Goal: Check status: Check status

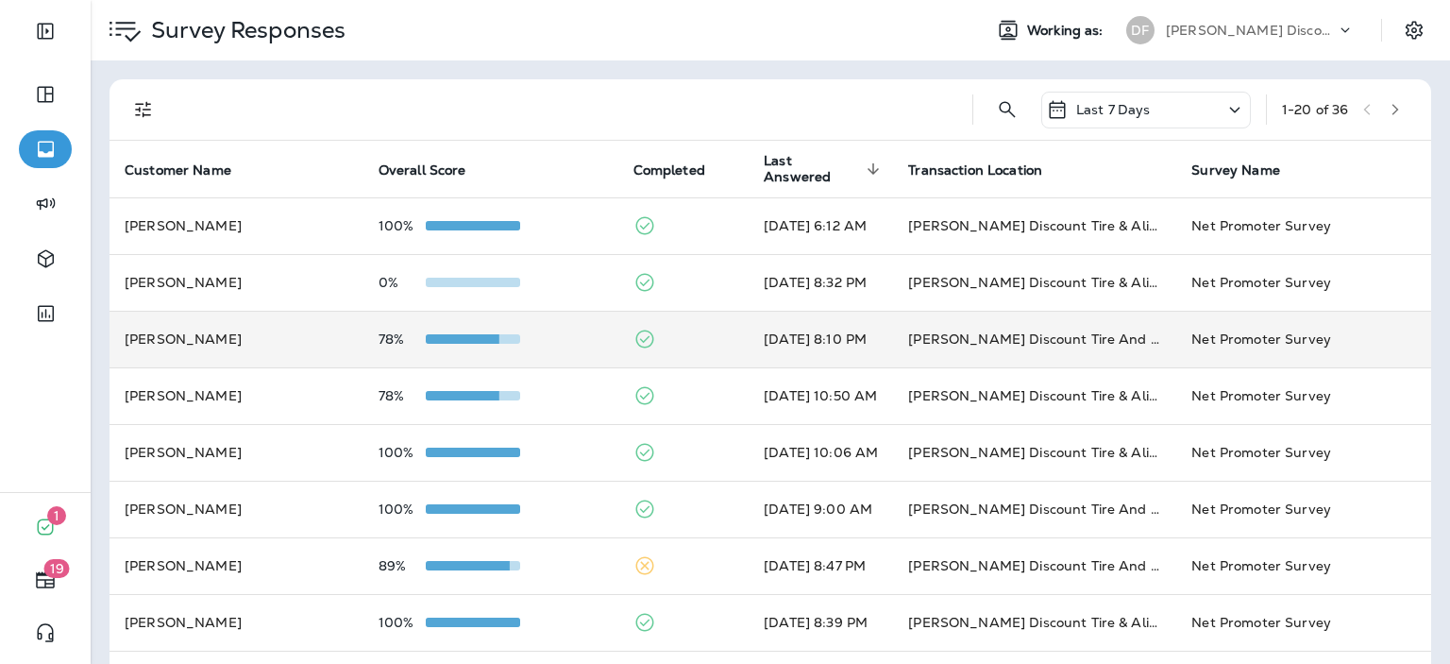
click at [522, 333] on div "78%" at bounding box center [490, 338] width 225 height 15
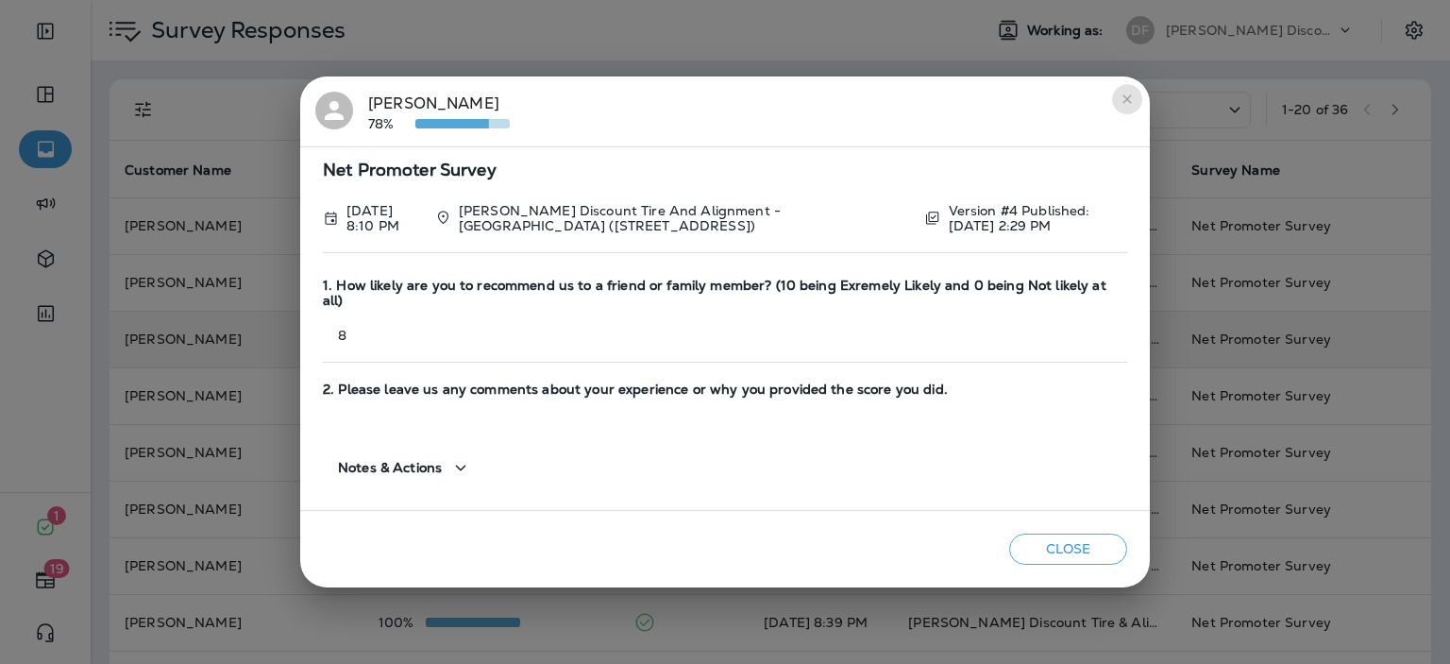
click at [1125, 107] on icon "close" at bounding box center [1126, 99] width 15 height 15
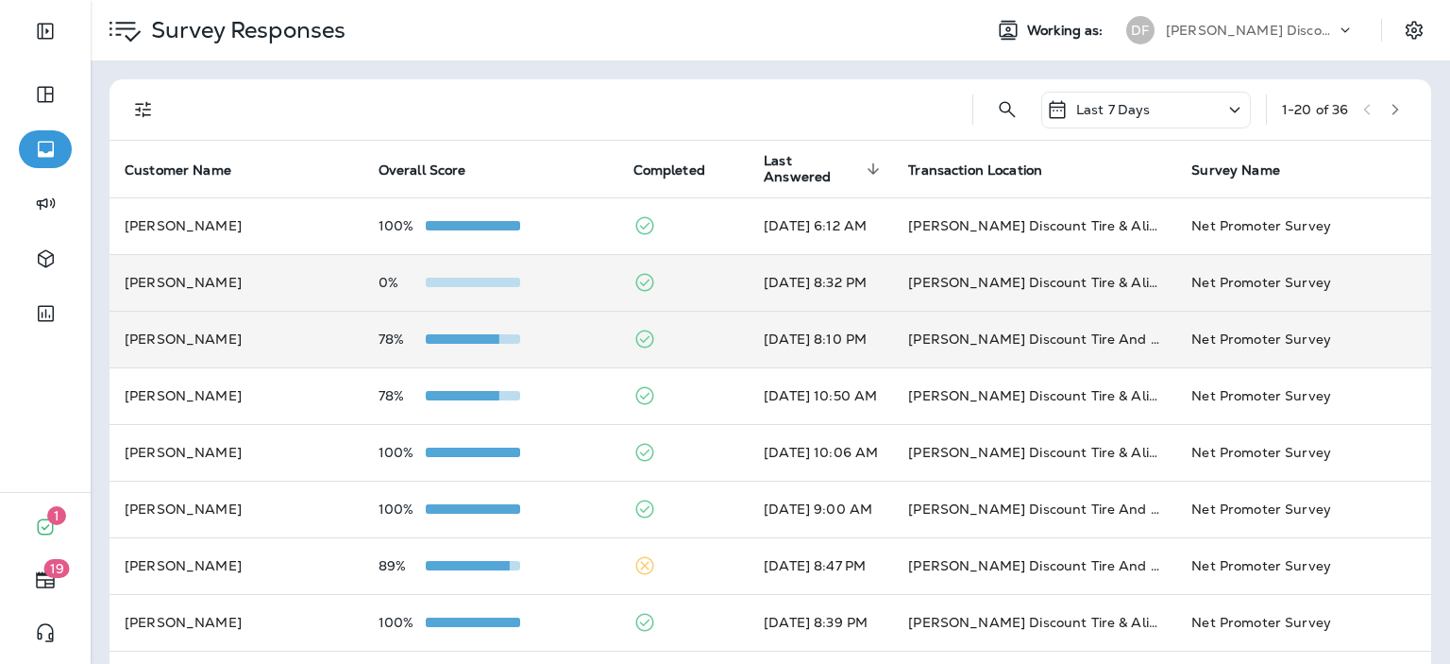
click at [574, 284] on div "0%" at bounding box center [490, 282] width 225 height 15
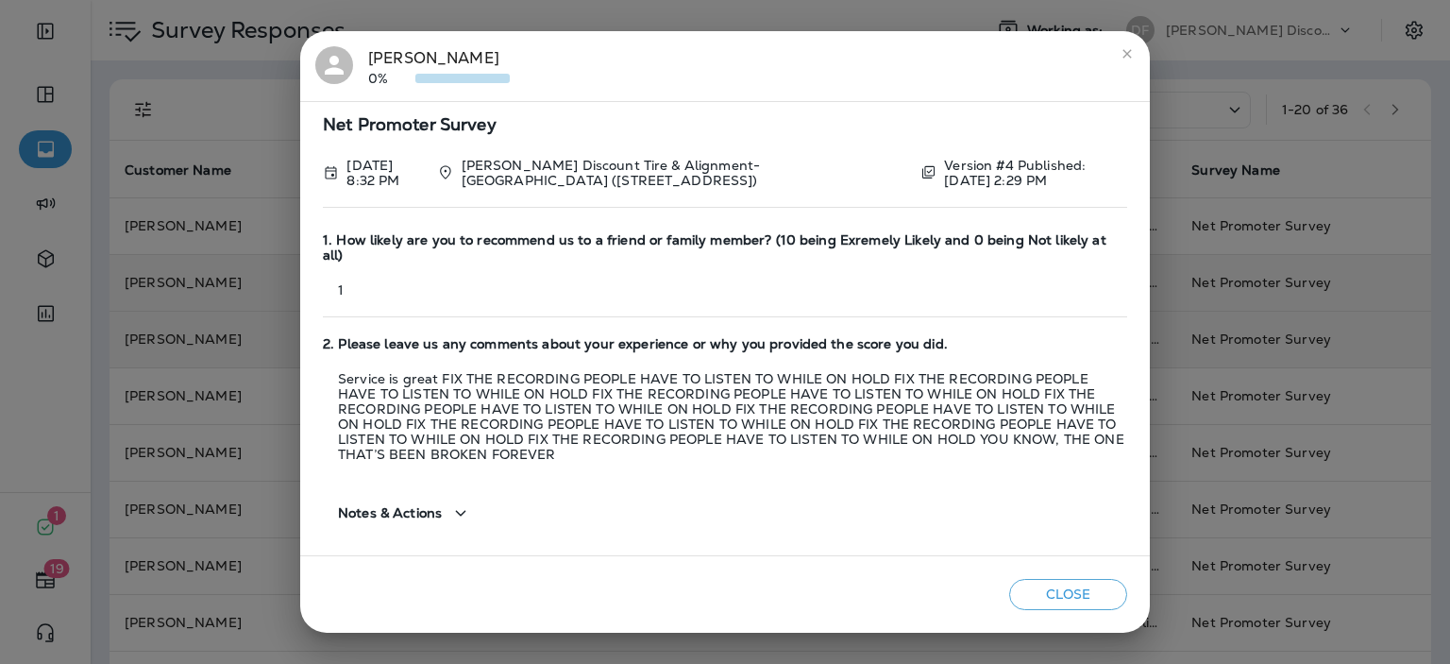
click at [1057, 592] on button "Close" at bounding box center [1068, 594] width 118 height 31
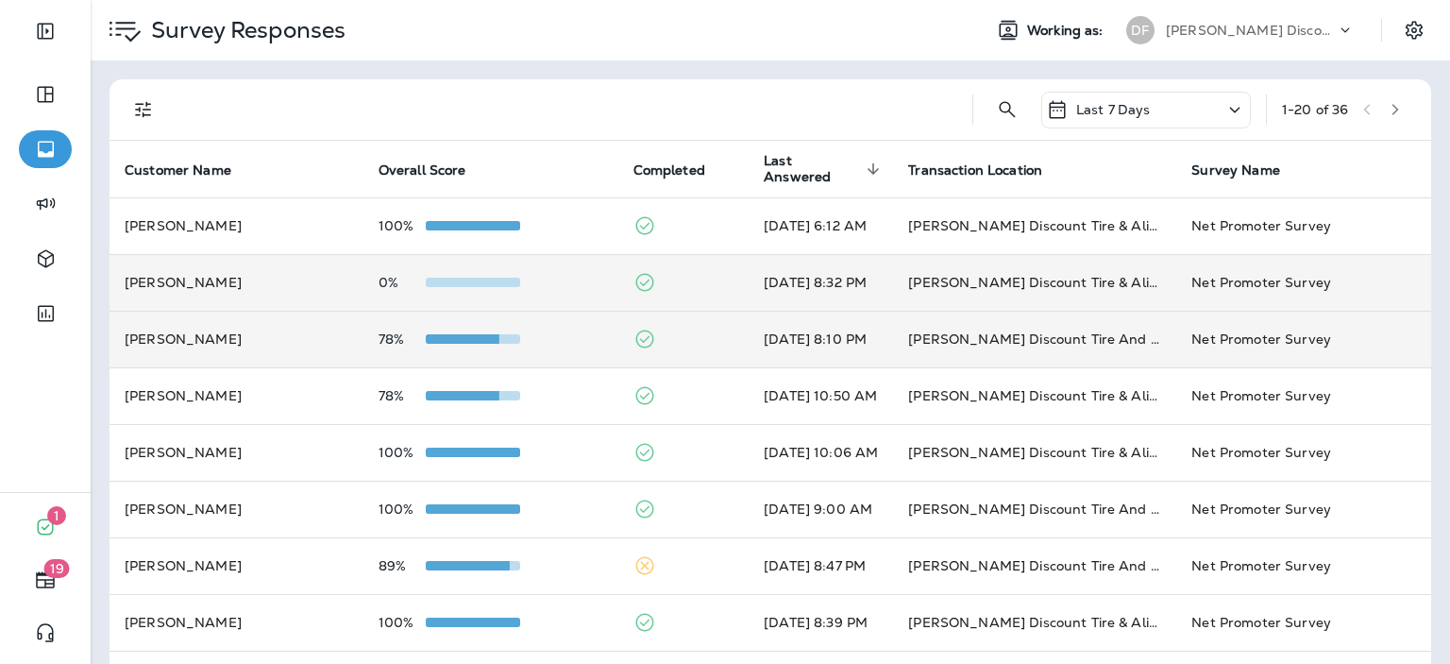
click at [698, 106] on div at bounding box center [567, 109] width 780 height 60
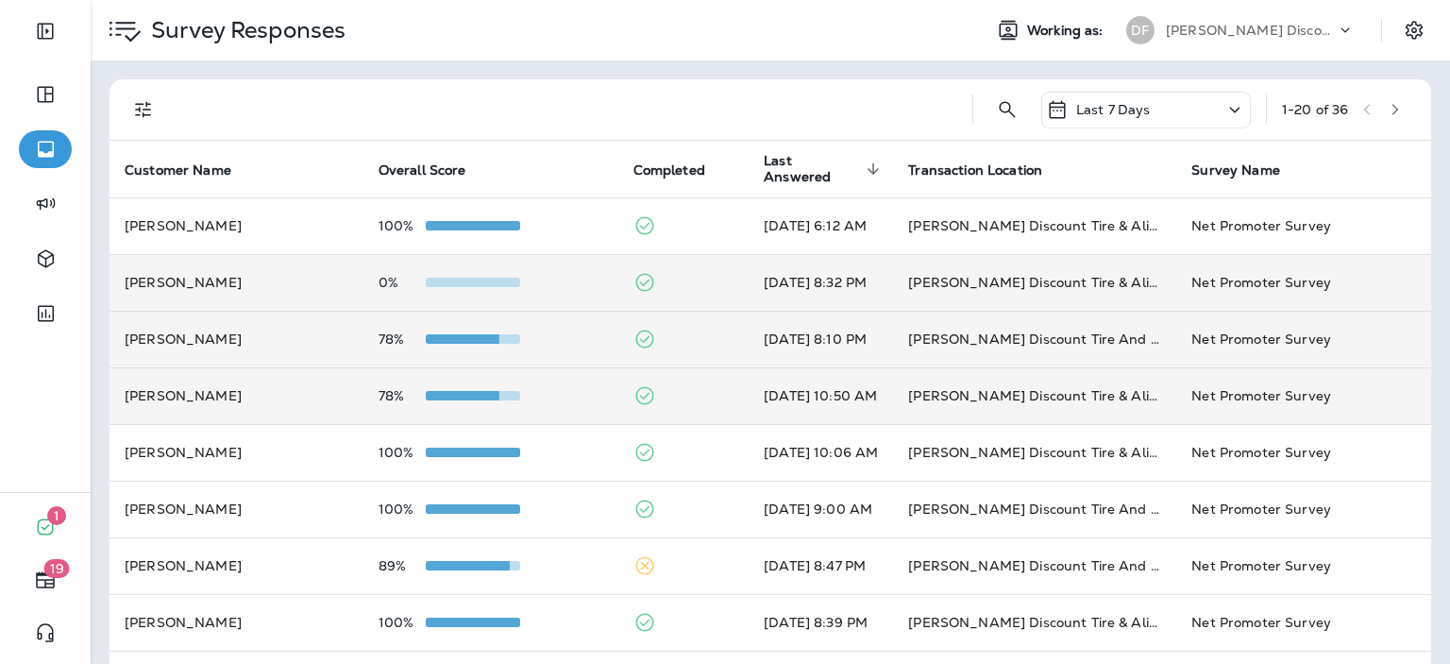
click at [550, 395] on div "78%" at bounding box center [490, 395] width 225 height 15
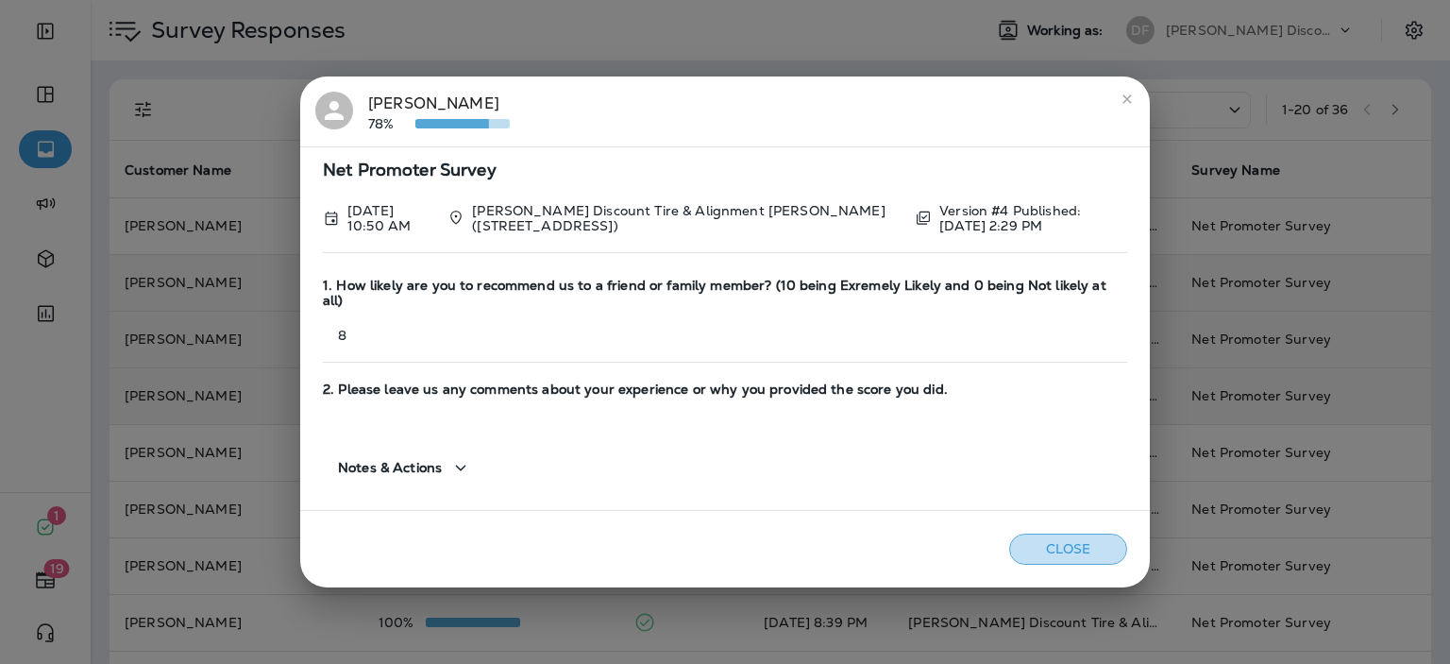
click at [1064, 533] on button "Close" at bounding box center [1068, 548] width 118 height 31
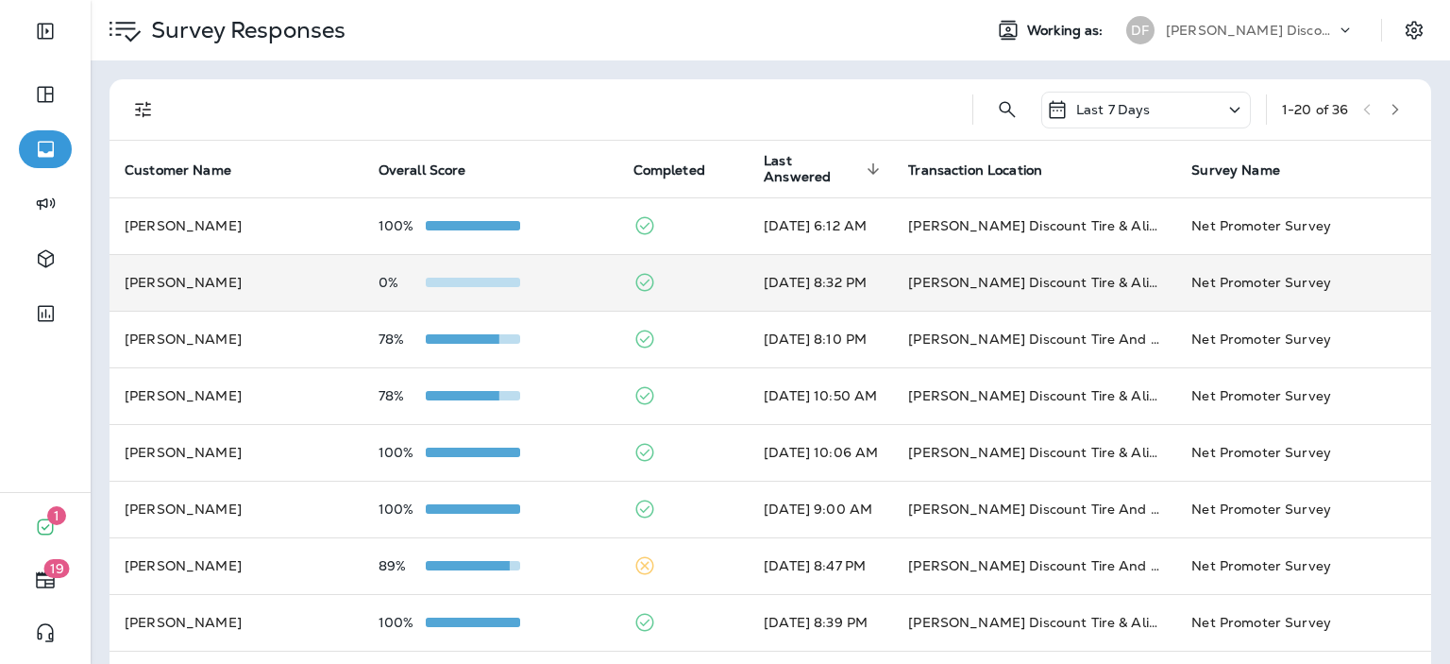
click at [503, 295] on td "0%" at bounding box center [490, 282] width 255 height 57
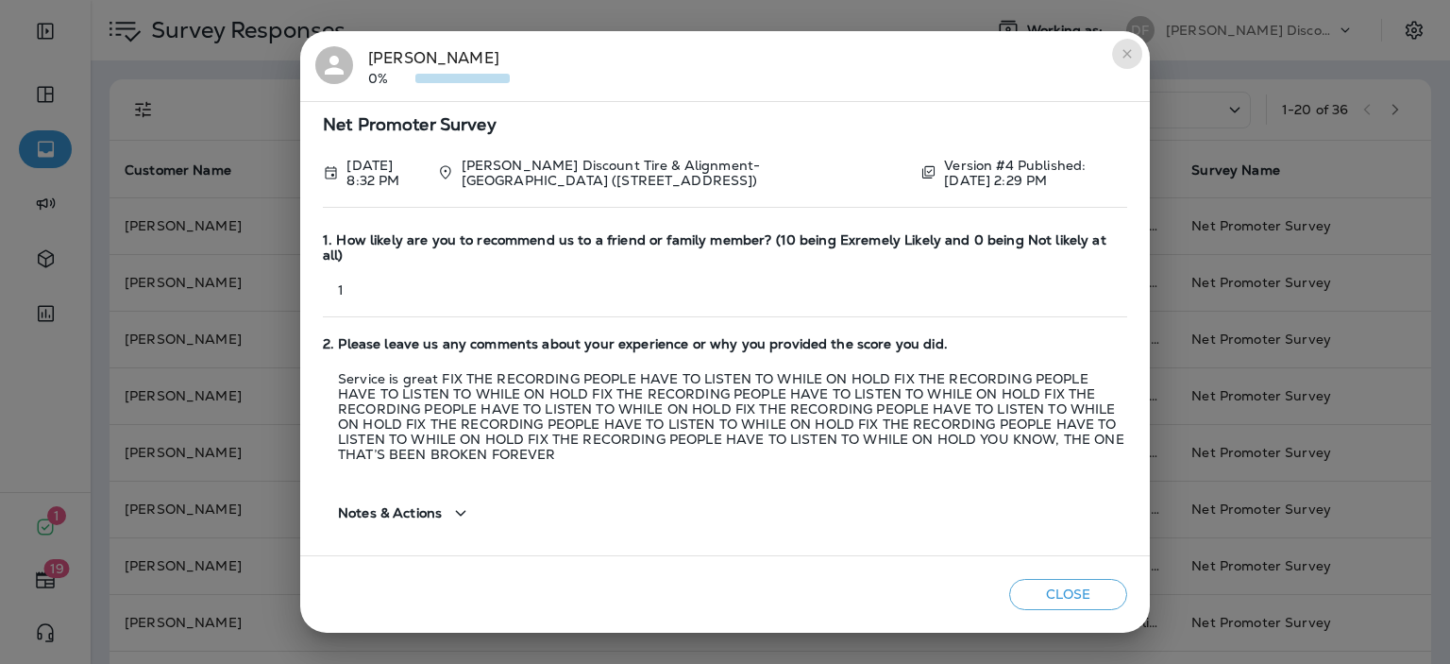
click at [1127, 58] on icon "close" at bounding box center [1126, 53] width 8 height 8
